Goal: Share content: Share content

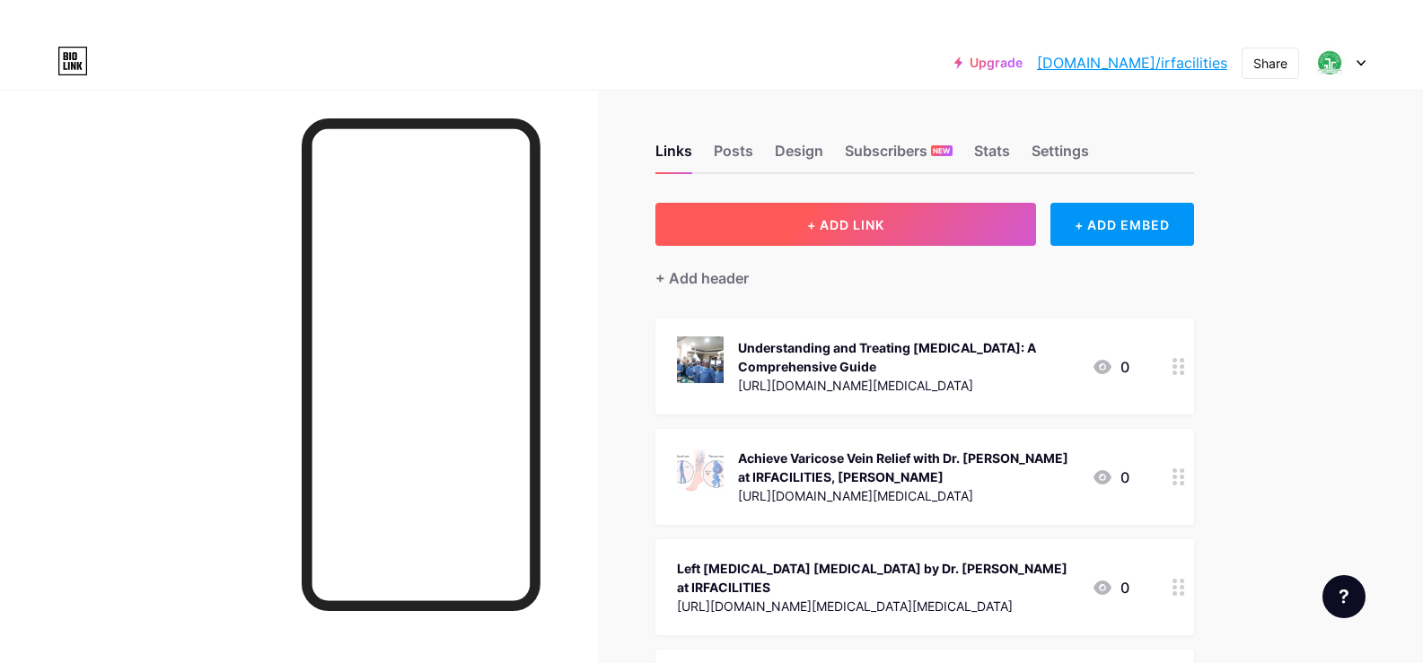
click at [855, 213] on button "+ ADD LINK" at bounding box center [845, 224] width 381 height 43
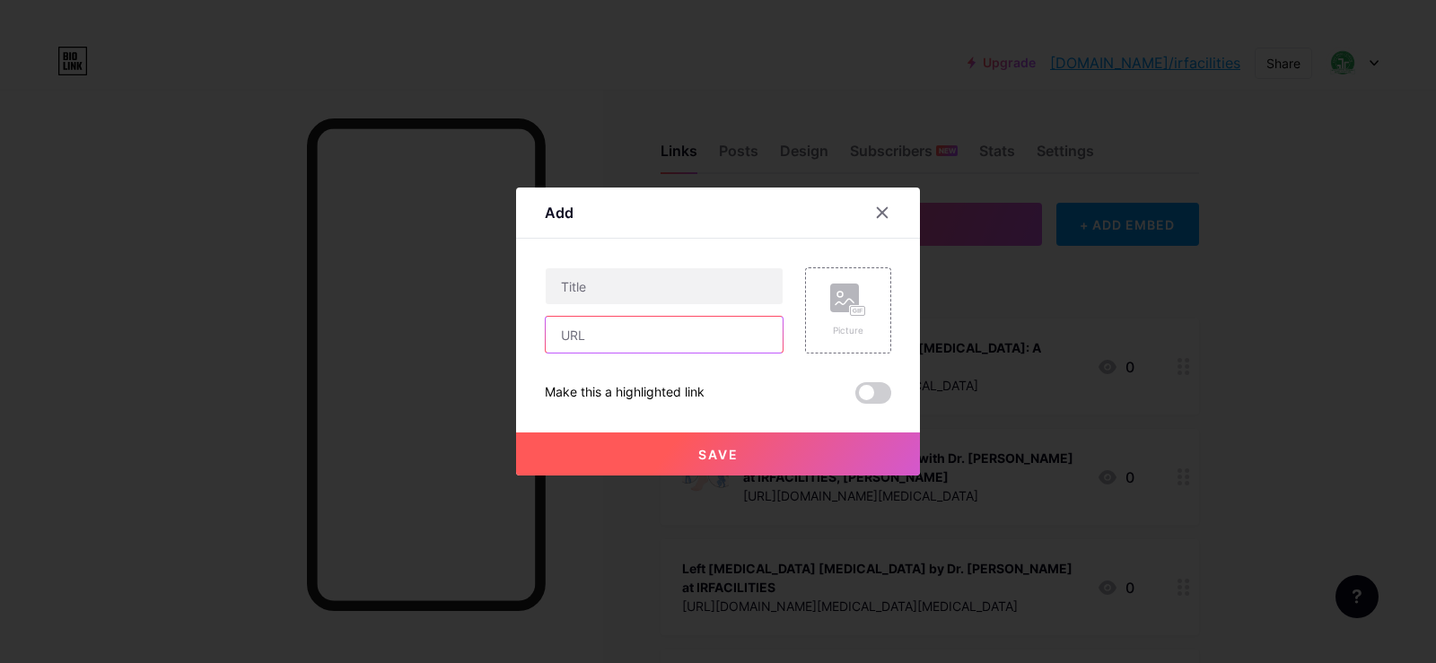
click at [630, 335] on input "text" at bounding box center [664, 335] width 237 height 36
paste input "[URL][DOMAIN_NAME]"
type input "[URL][DOMAIN_NAME]"
click at [637, 280] on input "text" at bounding box center [664, 286] width 237 height 36
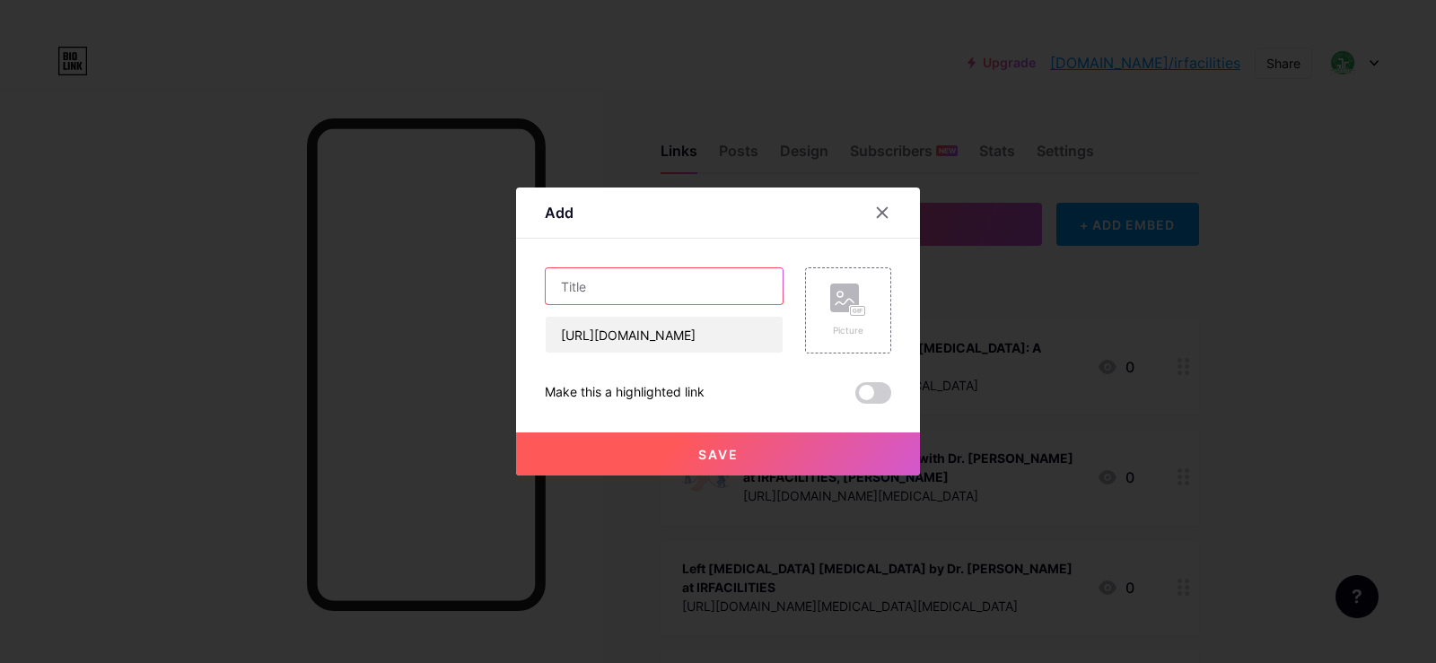
scroll to position [0, 0]
click at [648, 293] on input "text" at bounding box center [664, 286] width 237 height 36
paste input "[MEDICAL_DATA] Treatment Cost in [GEOGRAPHIC_DATA]: Find Relief & Value with Dr…"
type input "[MEDICAL_DATA] Treatment Cost in [GEOGRAPHIC_DATA]: Find Relief & Value with Dr…"
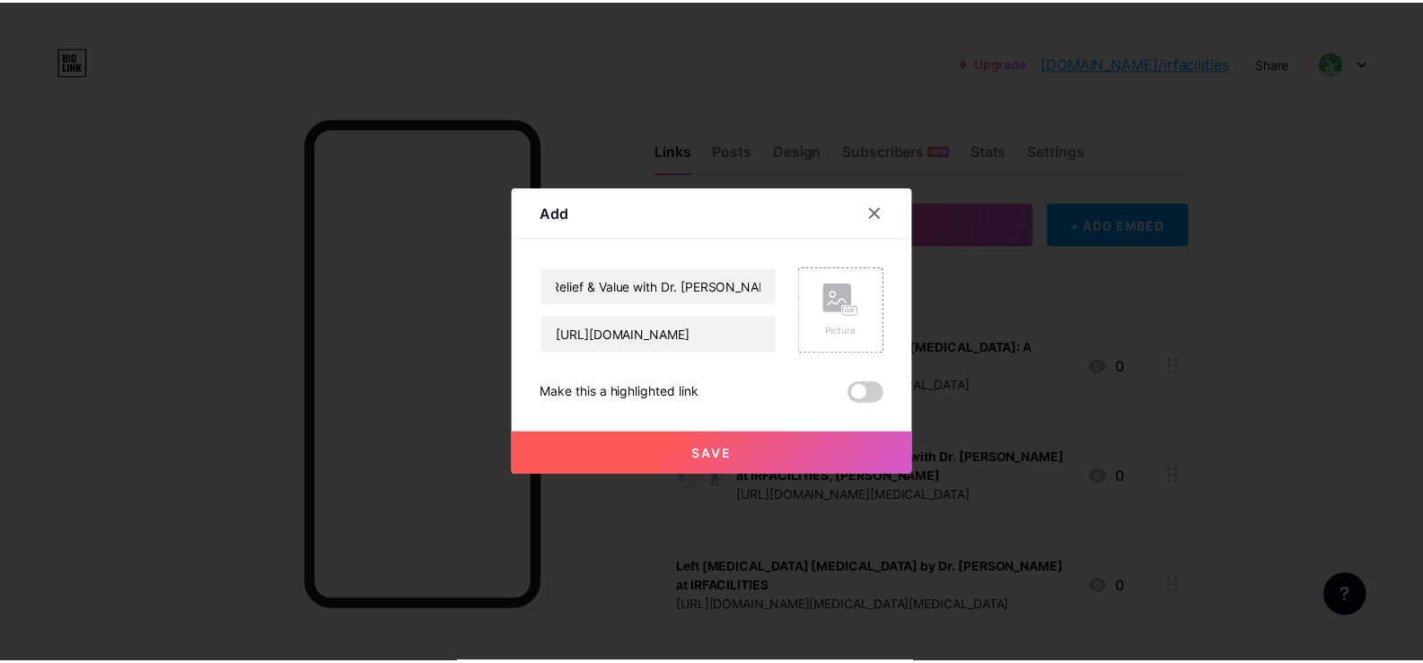
scroll to position [0, 0]
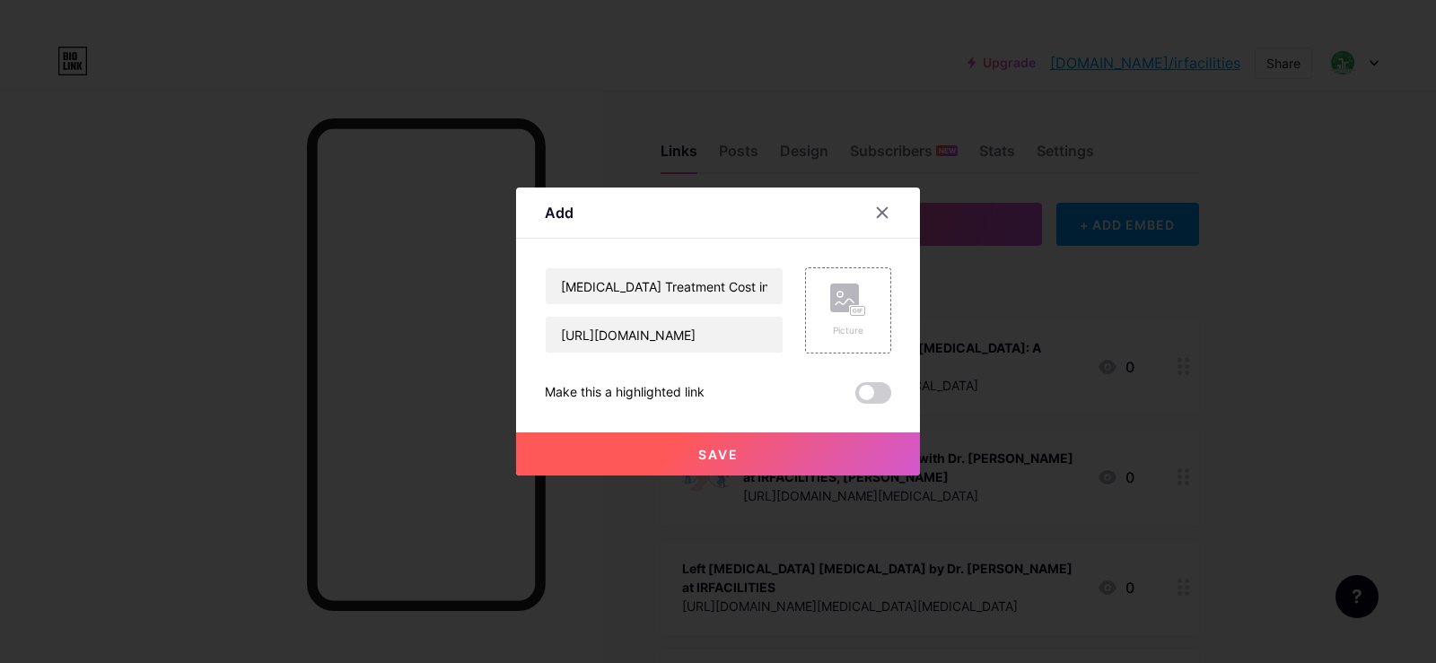
click at [710, 461] on span "Save" at bounding box center [718, 454] width 40 height 15
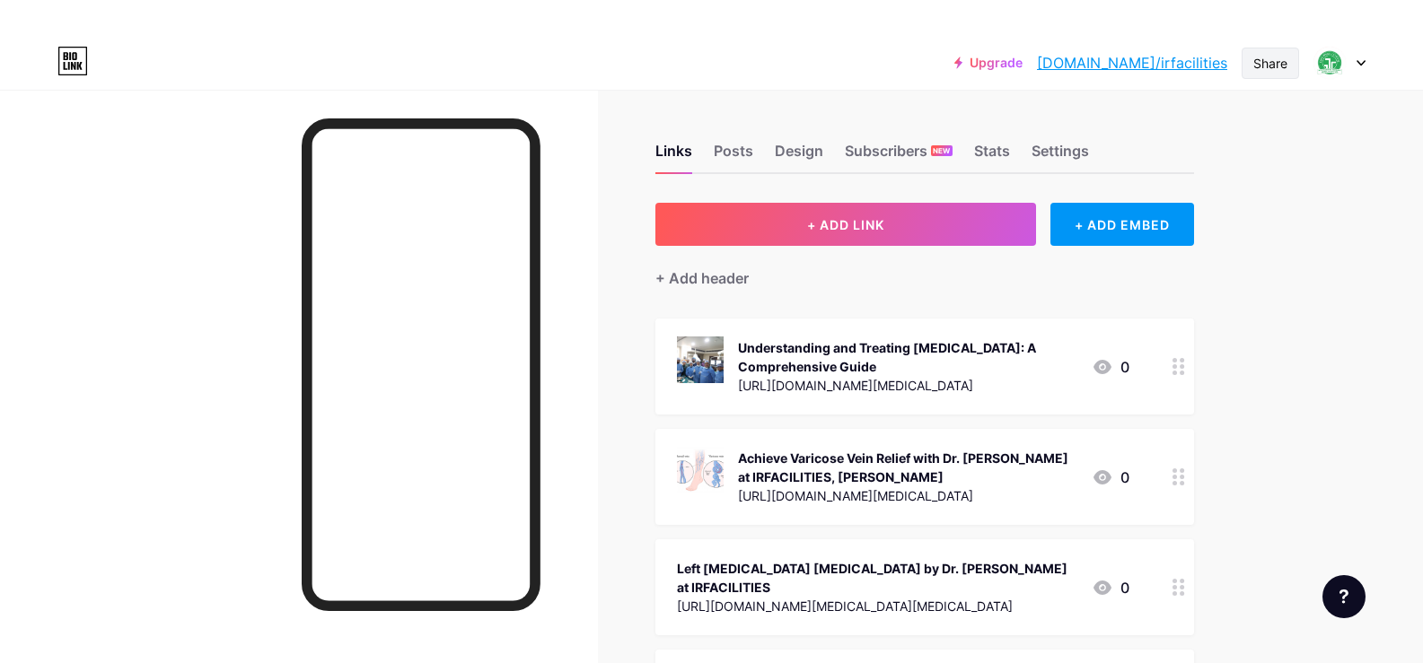
click at [1264, 70] on div "Share" at bounding box center [1270, 63] width 34 height 19
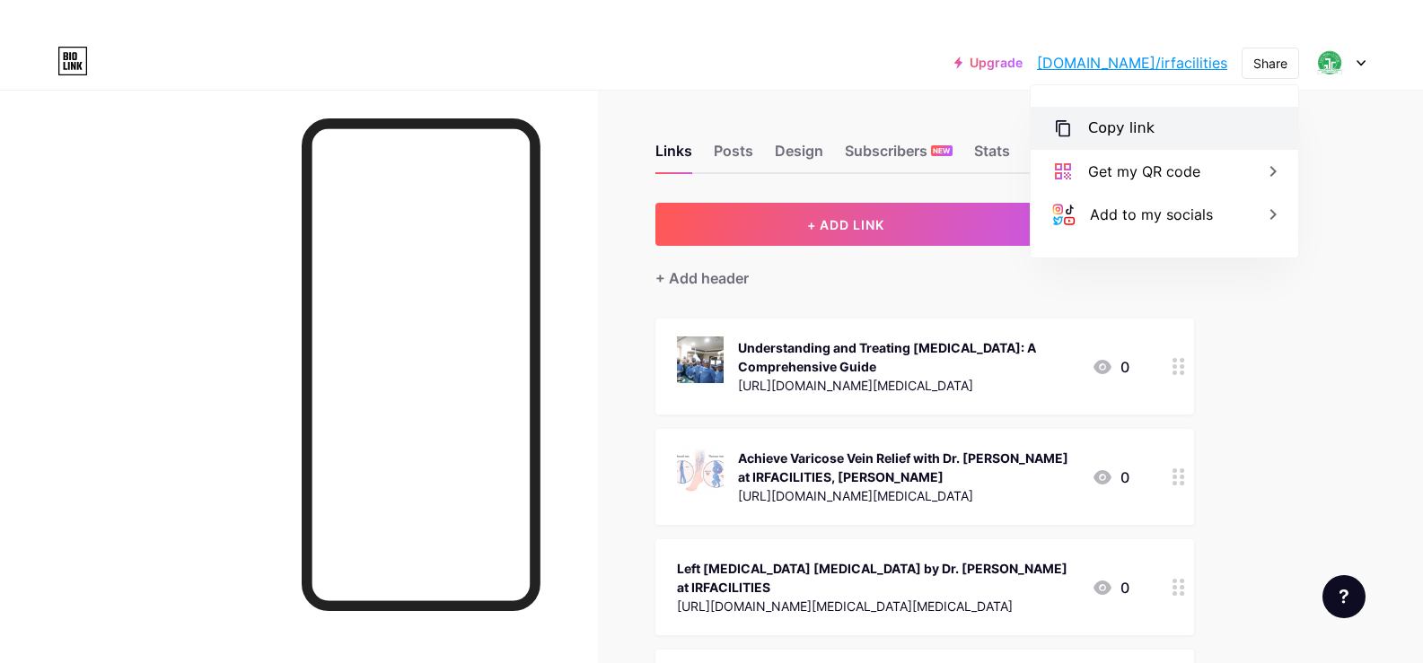
click at [1126, 136] on div "Copy link" at bounding box center [1121, 129] width 66 height 22
